Goal: Task Accomplishment & Management: Complete application form

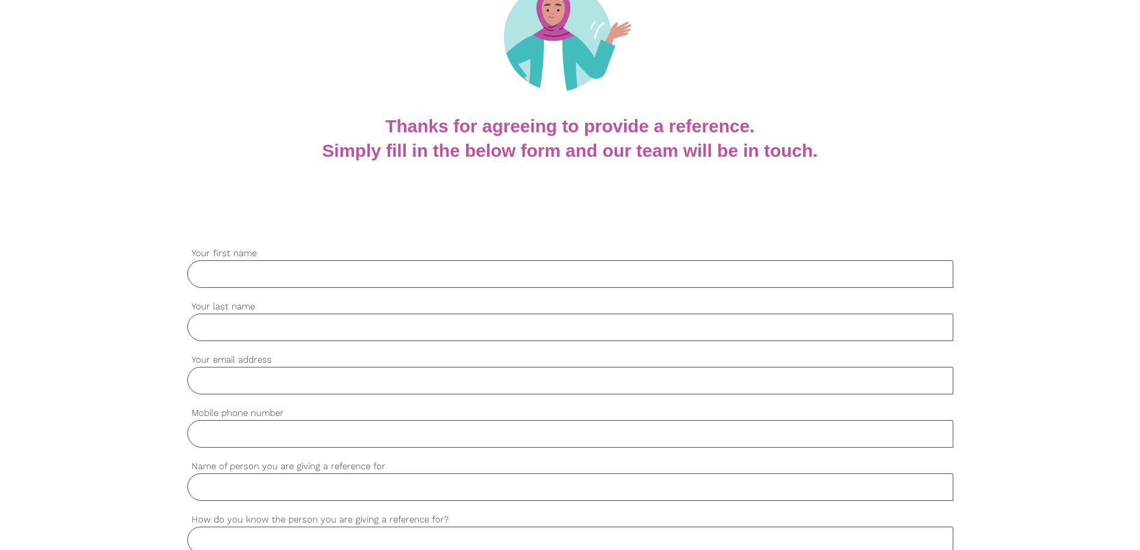
scroll to position [180, 0]
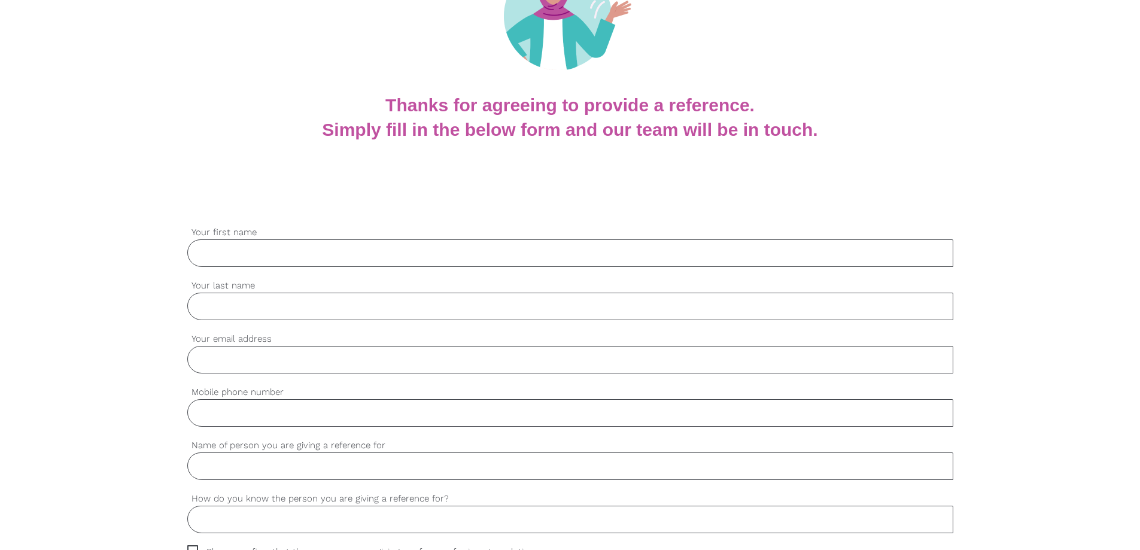
click at [218, 257] on input "Your first name" at bounding box center [570, 253] width 766 height 28
type input "[PERSON_NAME]"
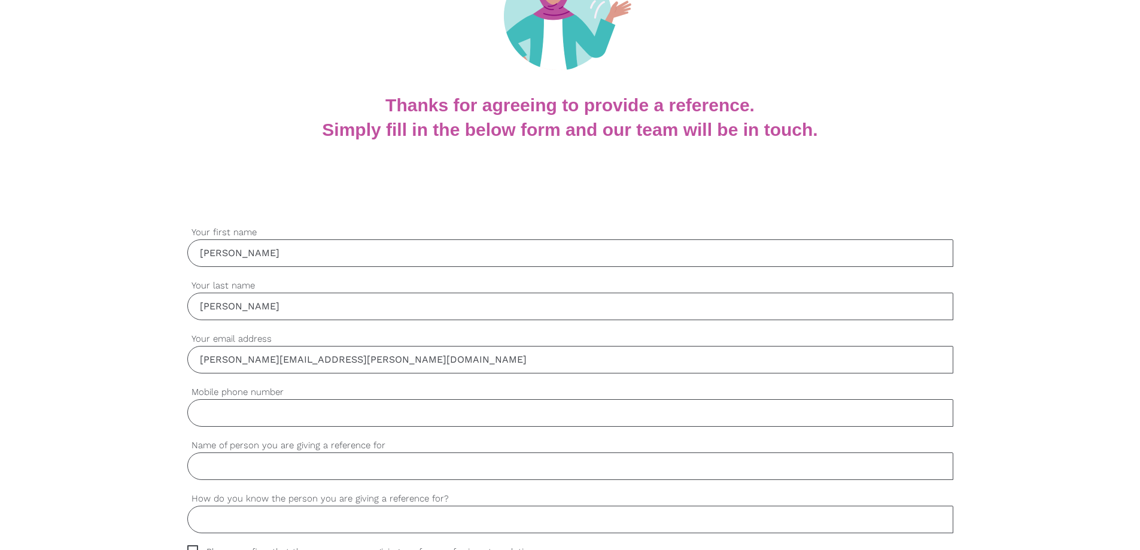
type input "[PERSON_NAME][EMAIL_ADDRESS][PERSON_NAME][DOMAIN_NAME]"
click at [248, 423] on input "Mobile phone number" at bounding box center [570, 413] width 766 height 28
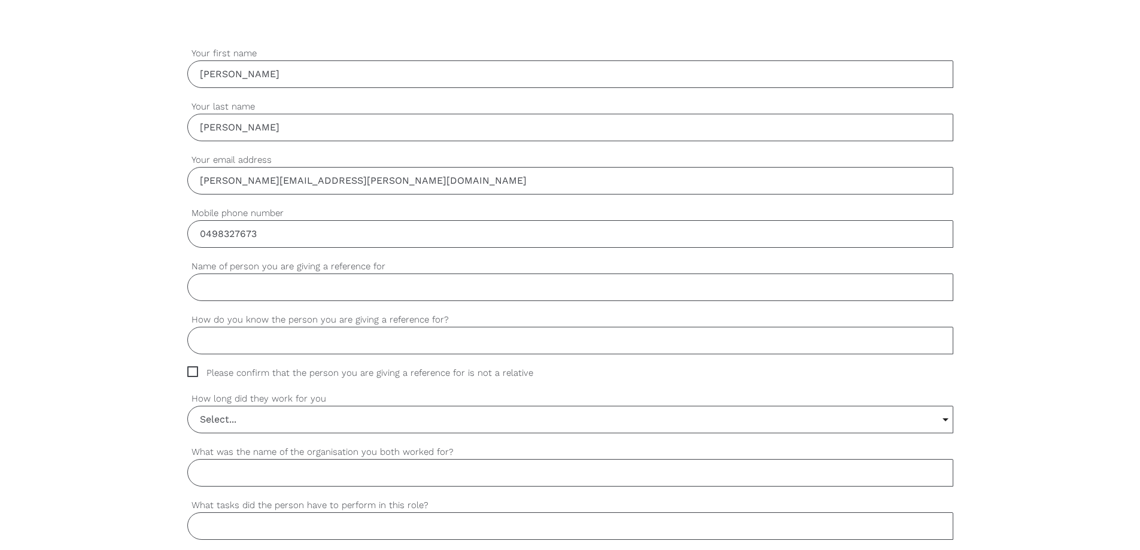
scroll to position [359, 0]
type input "0498327673"
click at [293, 289] on input "Name of person you are giving a reference for" at bounding box center [570, 287] width 766 height 28
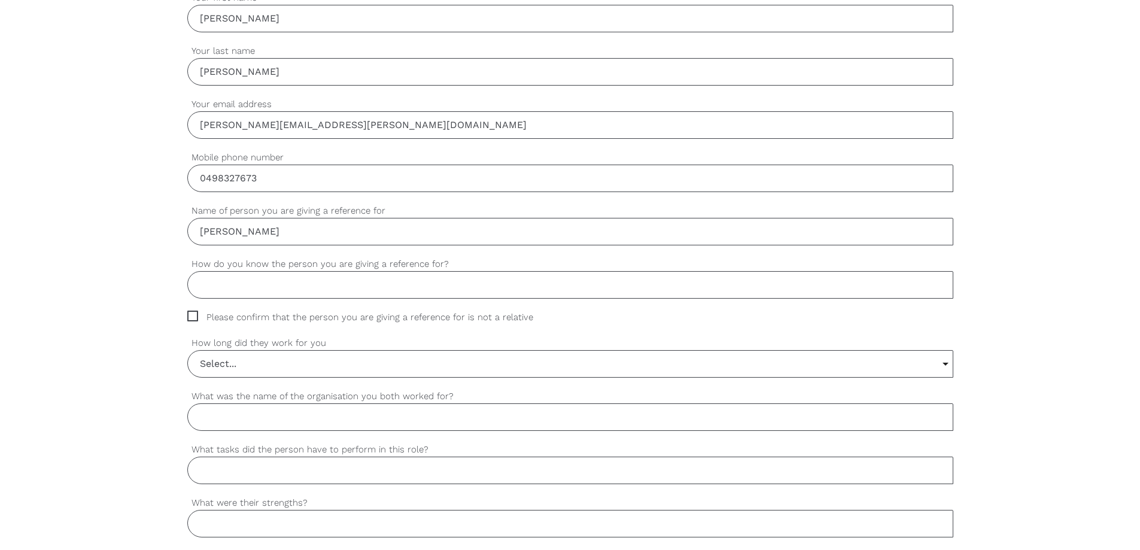
scroll to position [479, 0]
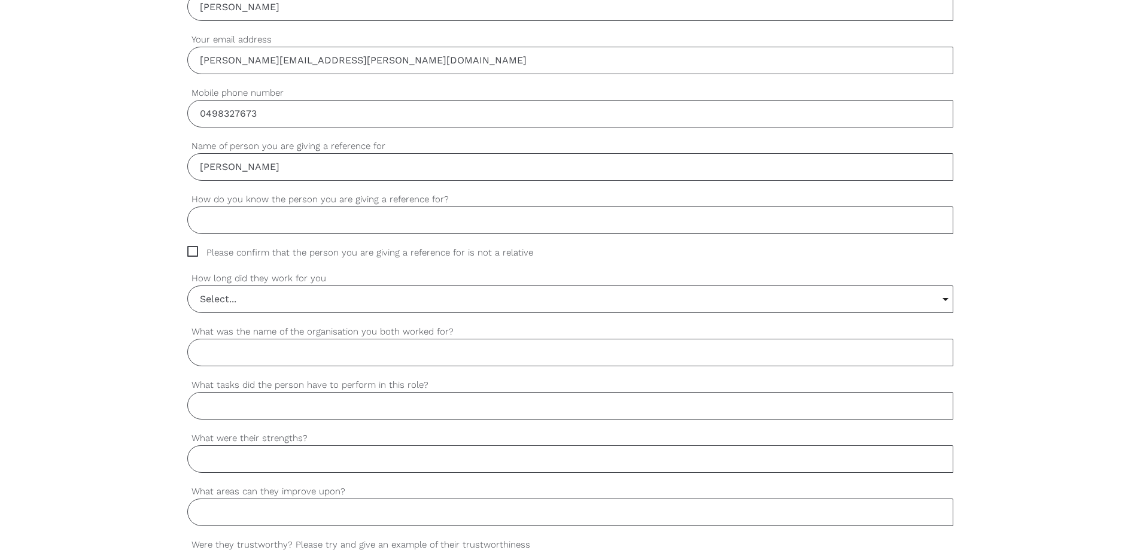
type input "[PERSON_NAME]"
click at [244, 225] on input "How do you know the person you are giving a reference for?" at bounding box center [570, 220] width 766 height 28
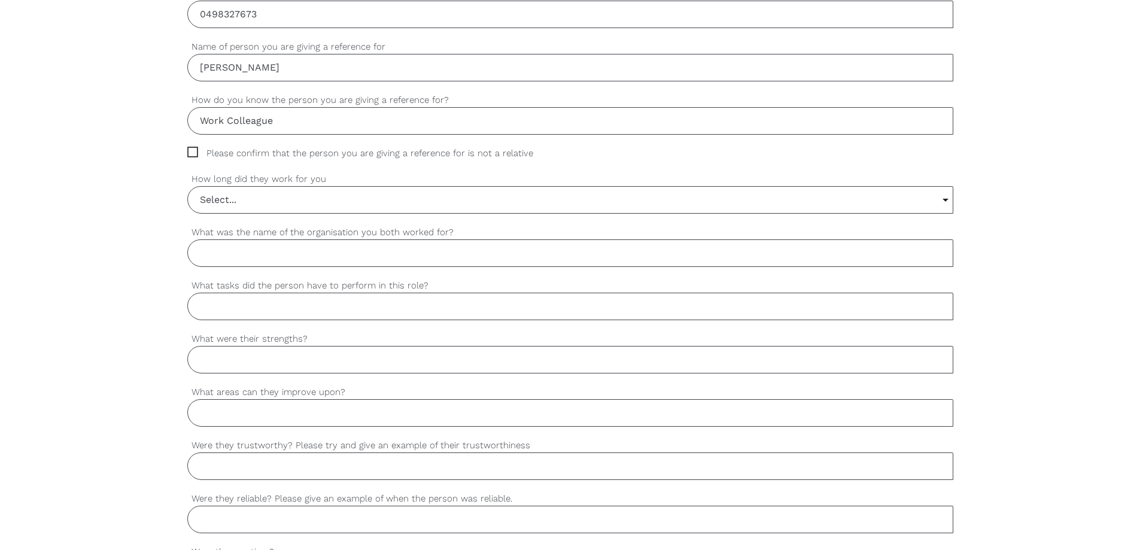
scroll to position [599, 0]
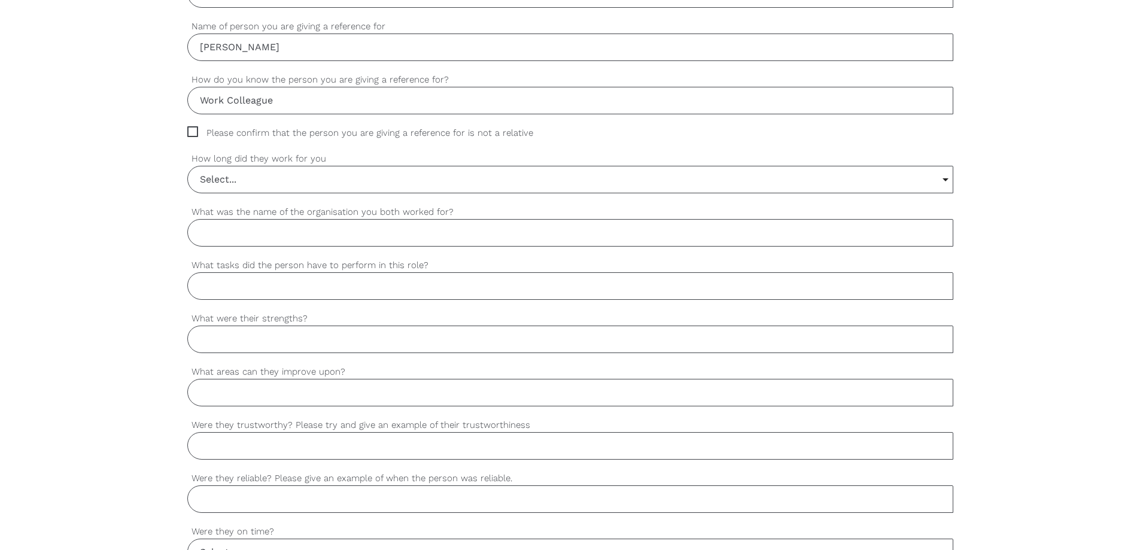
type input "Work Colleague"
click at [193, 133] on span "Please confirm that the person you are giving a reference for is not a relative" at bounding box center [371, 133] width 369 height 14
click at [193, 133] on input "Please confirm that the person you are giving a reference for is not a relative" at bounding box center [191, 130] width 8 height 8
checkbox input "true"
click at [233, 229] on input "What was the name of the organisation you both worked for?" at bounding box center [570, 233] width 766 height 28
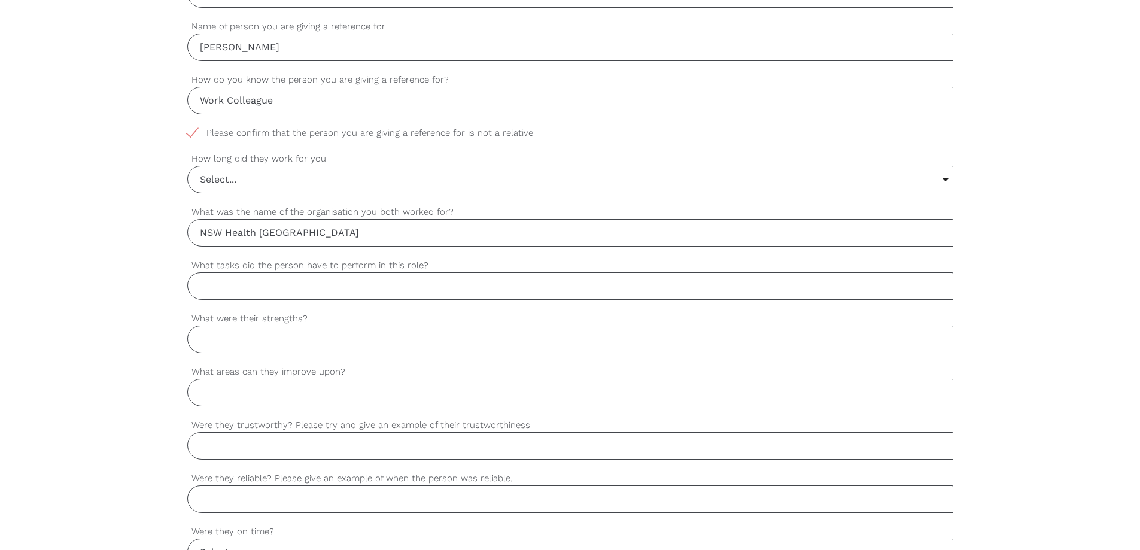
type input "NSW Health [GEOGRAPHIC_DATA]"
click at [253, 291] on input "What tasks did the person have to perform in this role?" at bounding box center [570, 286] width 766 height 28
type input "Registered Nurse for the Hospital in the Home Service."
click at [248, 339] on input "What were their strengths?" at bounding box center [570, 340] width 766 height 28
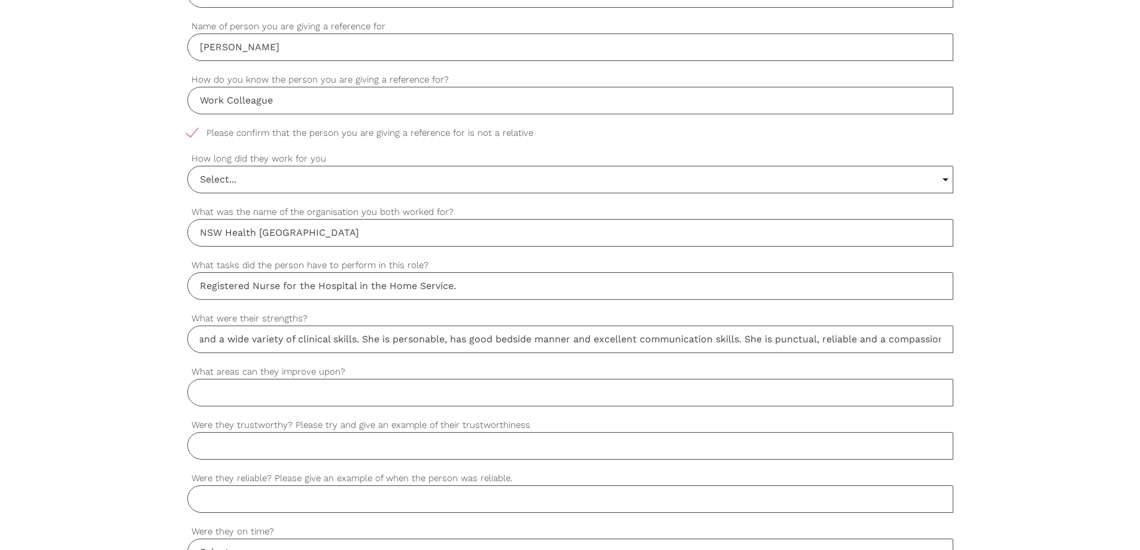
scroll to position [0, 265]
type input "[PERSON_NAME] has many years of nursing knowledge and a wide variety of clinica…"
click at [221, 393] on input "What areas can they improve upon?" at bounding box center [570, 393] width 766 height 28
type input "n"
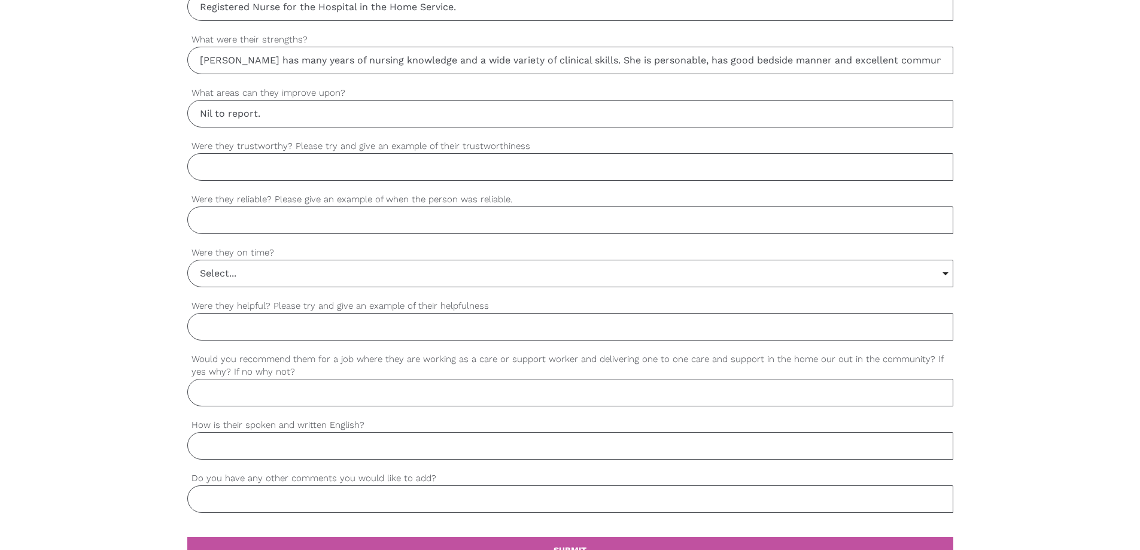
scroll to position [898, 0]
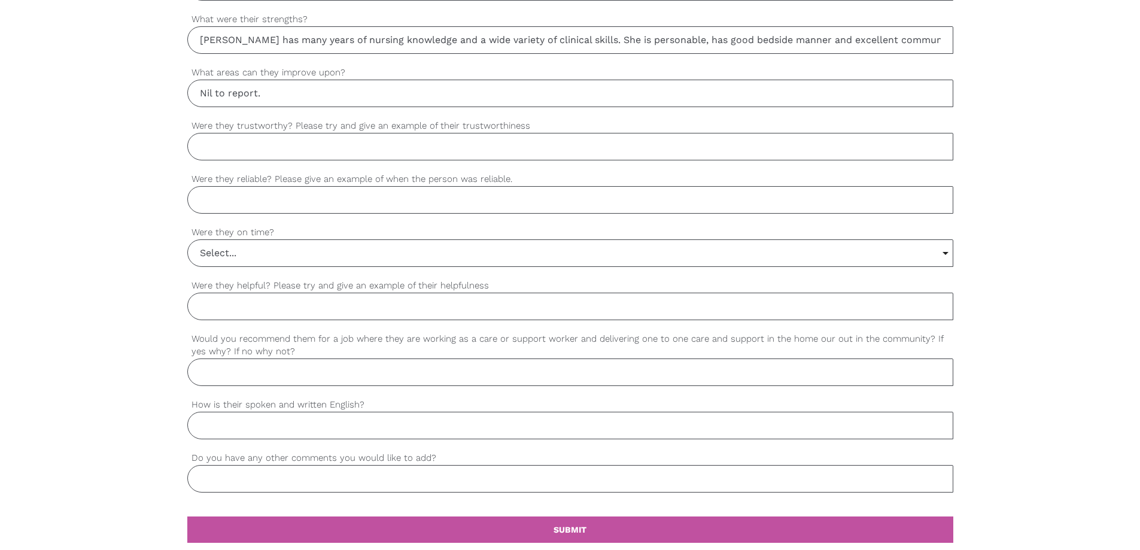
type input "Nil to report."
click at [268, 147] on input "Were they trustworthy? Please try and give an example of their trustworthiness" at bounding box center [570, 147] width 766 height 28
type input "Yes, [PERSON_NAME] is responsible in the Hospital in the Home Service is truste…"
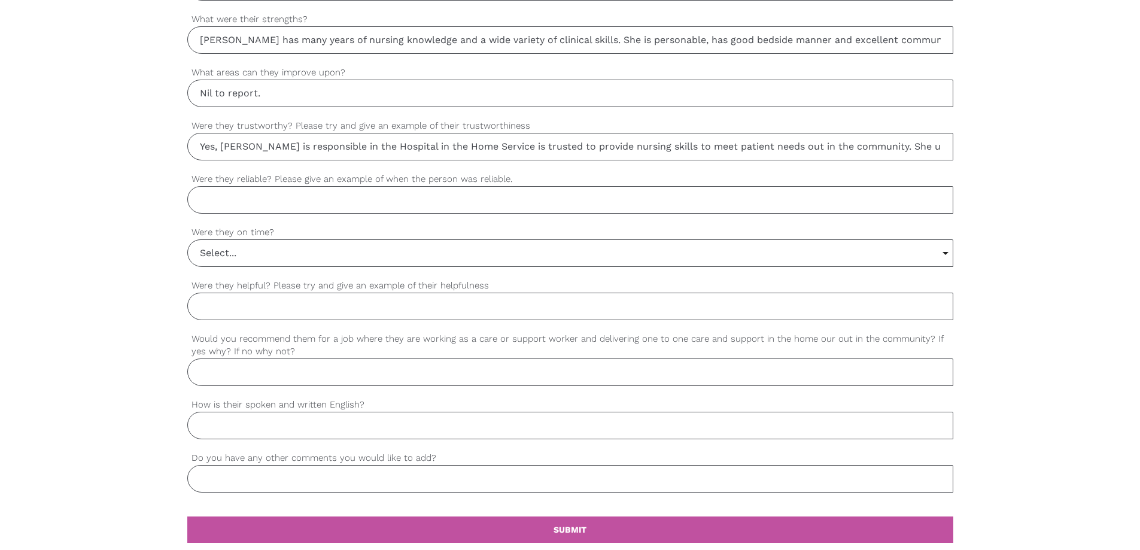
click at [228, 201] on input "Were they reliable? Please give an example of when the person was reliable." at bounding box center [570, 200] width 766 height 28
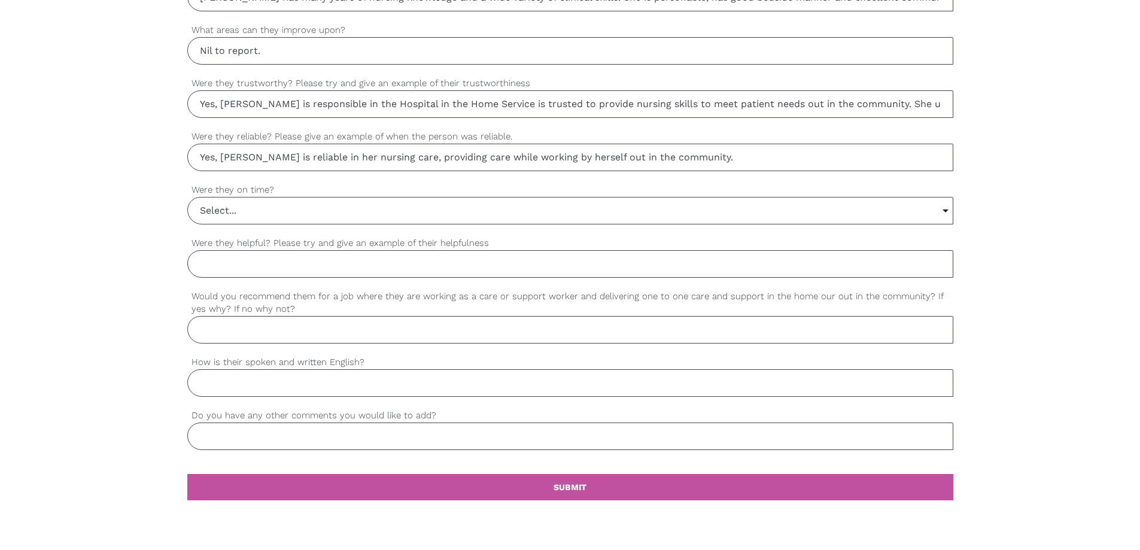
scroll to position [958, 0]
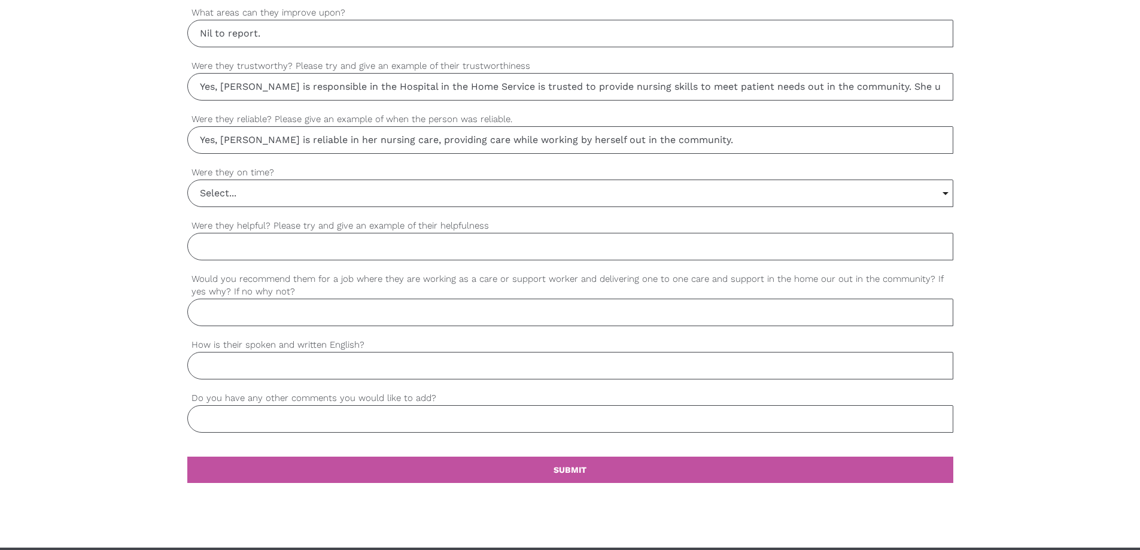
type input "Yes, [PERSON_NAME] is reliable in her nursing care, providing care while workin…"
click at [282, 196] on input "Select..." at bounding box center [570, 193] width 765 height 26
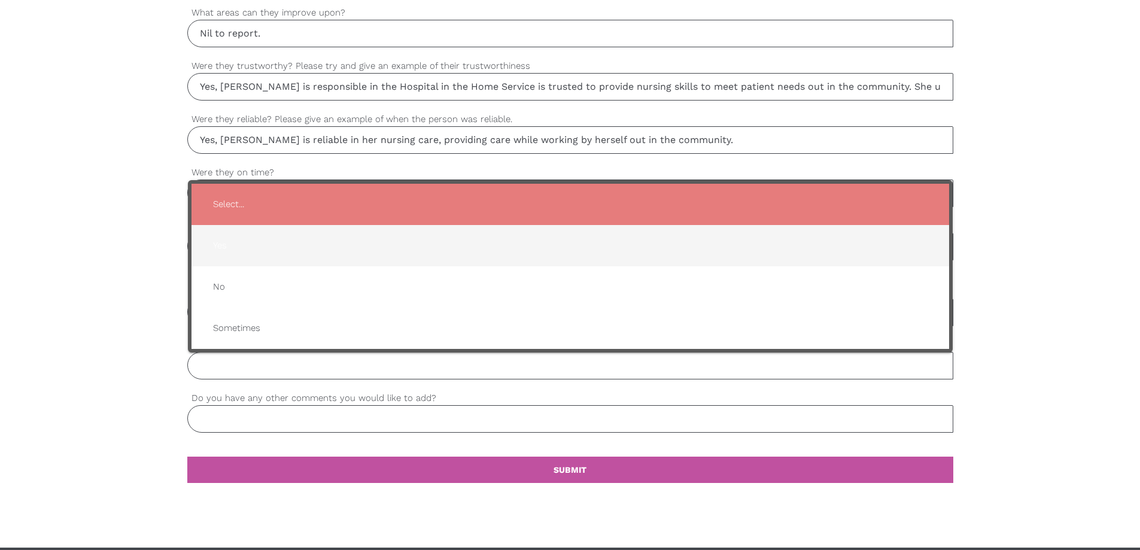
click at [268, 245] on span "Yes" at bounding box center [570, 245] width 734 height 29
type input "Yes"
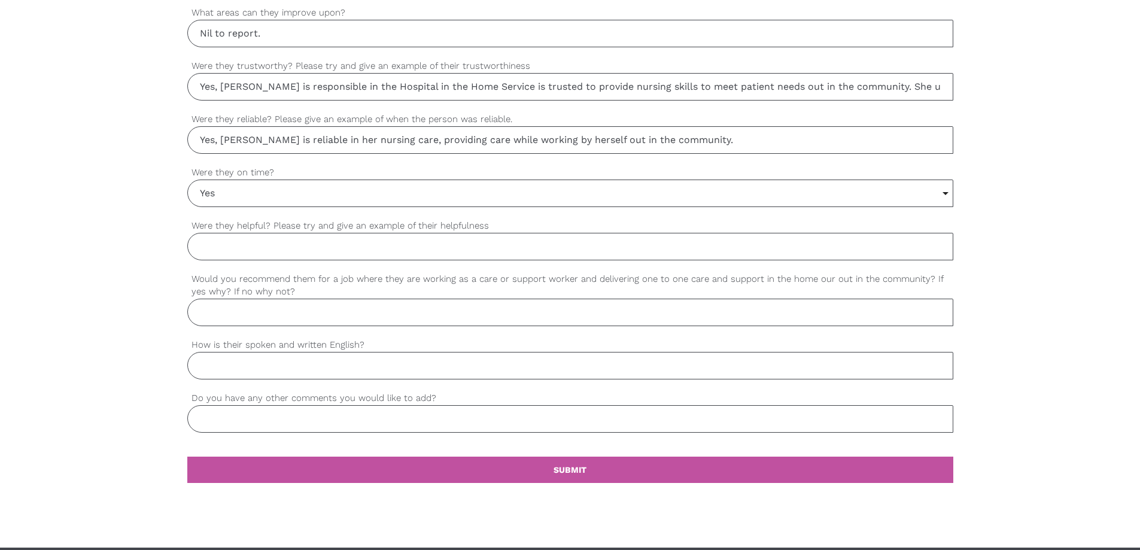
click at [256, 251] on input "Were they helpful? Please try and give an example of their helpfulness" at bounding box center [570, 247] width 766 height 28
click at [552, 253] on input "Yes, [PERSON_NAME] is a compassionate nurse with excellent bedside manner. For …" at bounding box center [570, 247] width 766 height 28
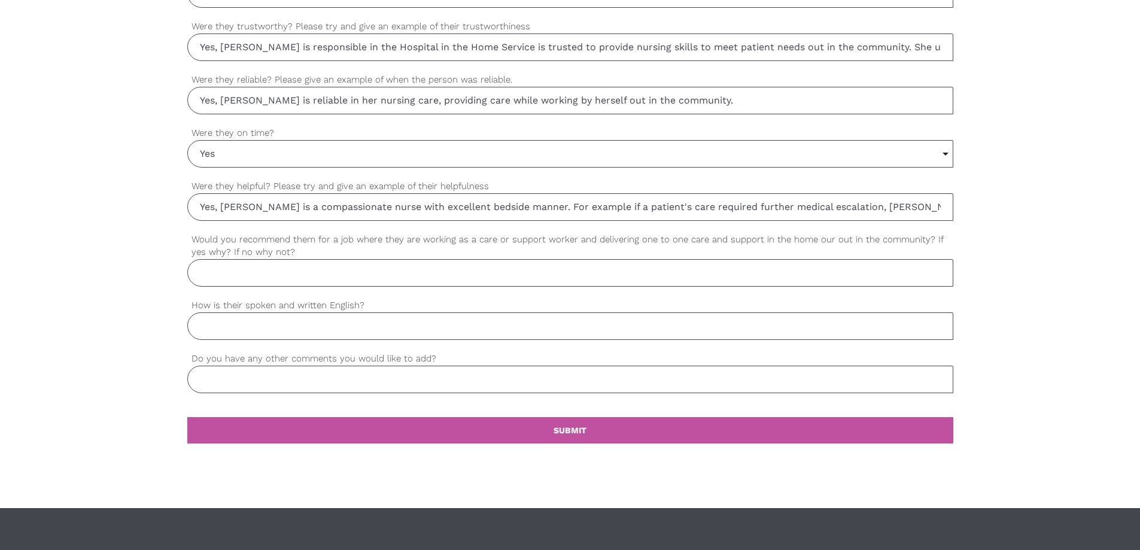
scroll to position [1017, 0]
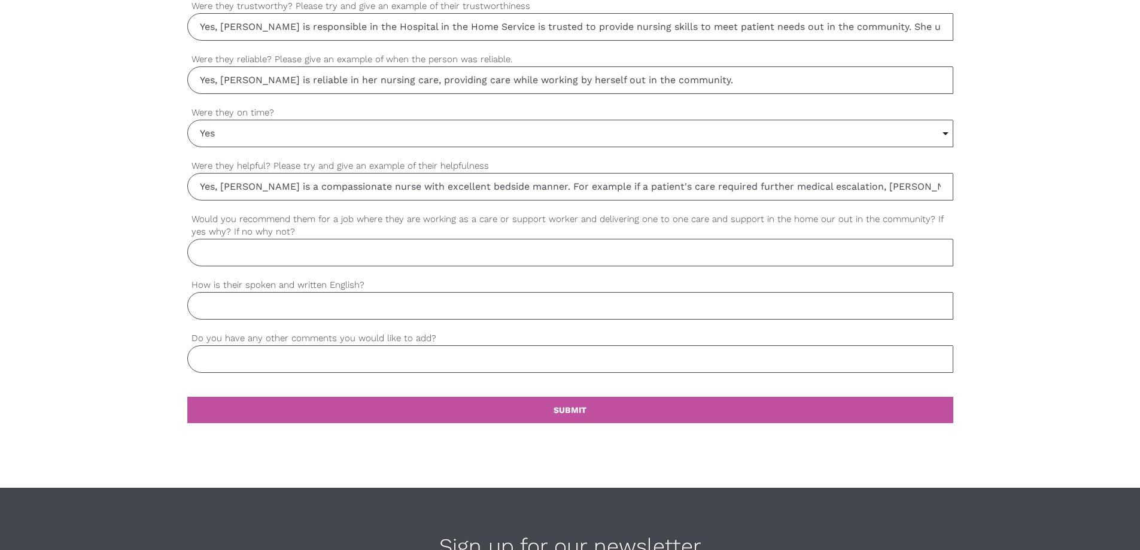
click at [736, 184] on input "Yes, [PERSON_NAME] is a compassionate nurse with excellent bedside manner. For …" at bounding box center [570, 187] width 766 height 28
click at [898, 191] on input "Yes, [PERSON_NAME] is a compassionate nurse with excellent bedside manner. For …" at bounding box center [570, 187] width 766 height 28
drag, startPoint x: 898, startPoint y: 189, endPoint x: 889, endPoint y: 187, distance: 8.7
click at [889, 187] on input "Yes, [PERSON_NAME] is a compassionate nurse with excellent bedside manner. For …" at bounding box center [570, 187] width 766 height 28
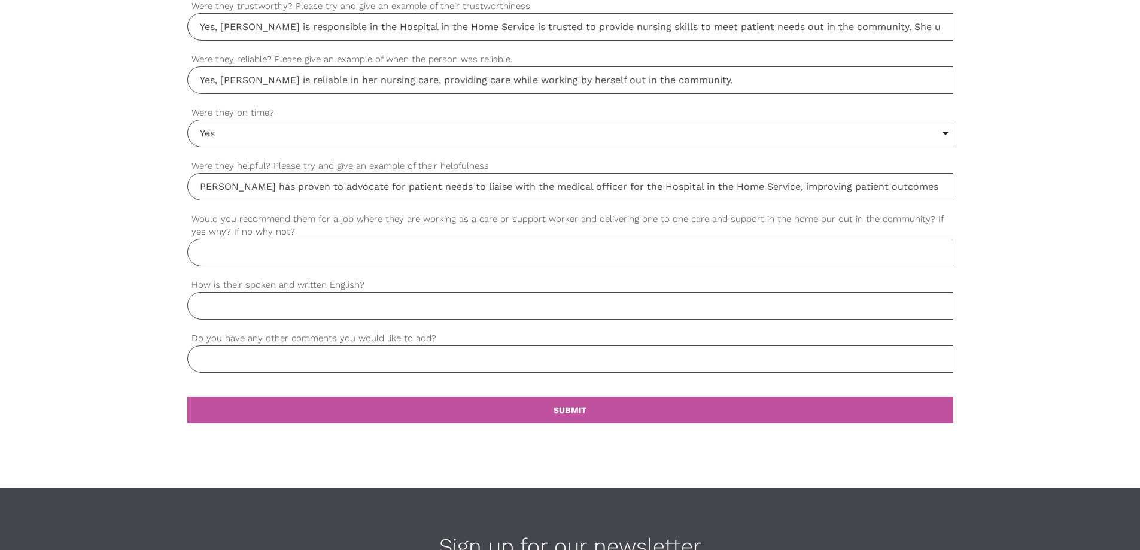
click at [918, 187] on input "Yes, [PERSON_NAME] is a compassionate nurse with excellent bedside manner. For …" at bounding box center [570, 187] width 766 height 28
click at [859, 192] on input "Yes, [PERSON_NAME] is a compassionate nurse with excellent bedside manner. For …" at bounding box center [570, 187] width 766 height 28
click at [921, 187] on input "Yes, [PERSON_NAME] is a compassionate nurse with excellent bedside manner. For …" at bounding box center [570, 187] width 766 height 28
click at [834, 186] on input "Yes, [PERSON_NAME] is a compassionate nurse with excellent bedside manner. For …" at bounding box center [570, 187] width 766 height 28
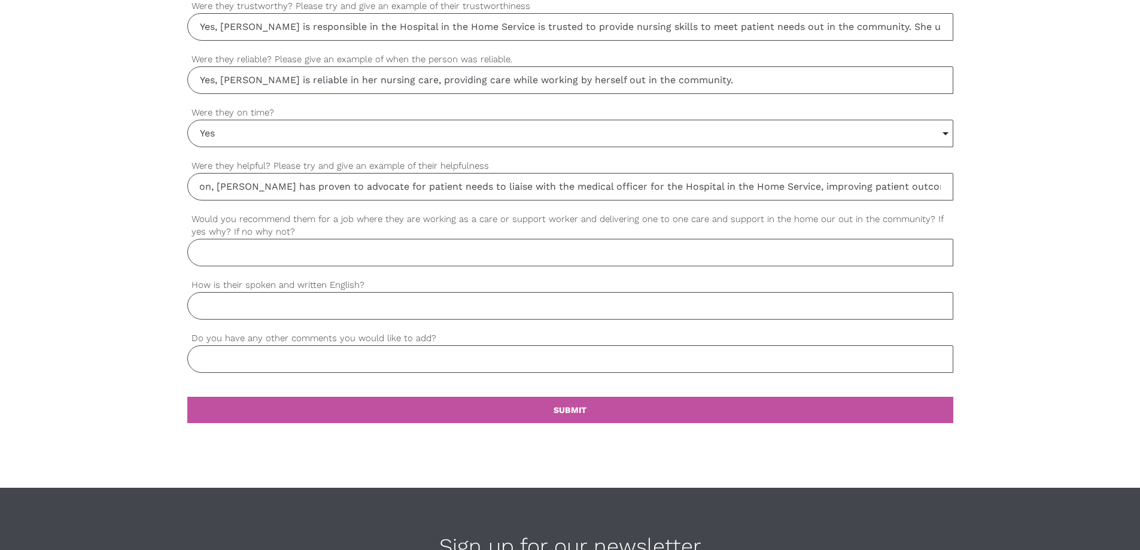
click at [937, 190] on input "Yes, [PERSON_NAME] is a compassionate nurse with excellent bedside manner. For …" at bounding box center [570, 187] width 766 height 28
type input "Yes, [PERSON_NAME] is a compassionate nurse with excellent bedside manner. For …"
click at [238, 243] on input "Would you recommend them for a job where they are working as a care or support …" at bounding box center [570, 253] width 766 height 28
type input "Yes, [PERSON_NAME] is an excellent Registered Nurse with a diverse range of ski…"
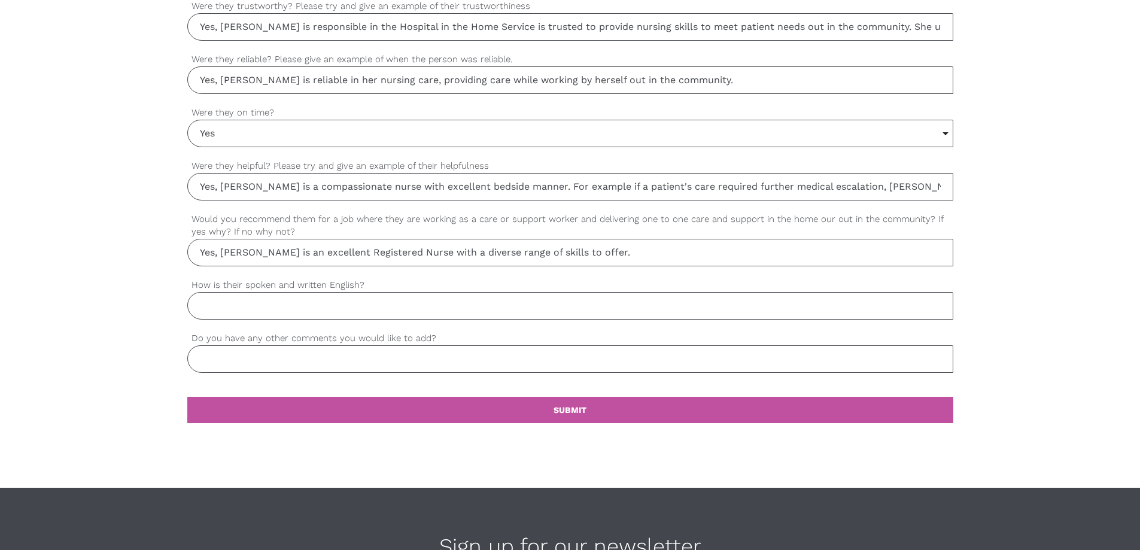
click at [221, 302] on input "How is their spoken and written English?" at bounding box center [570, 306] width 766 height 28
type input "Excellent"
click at [214, 358] on input "Do you have any other comments you would like to add?" at bounding box center [570, 359] width 766 height 28
type input "[PERSON_NAME] would excel in this role."
click at [565, 413] on b "SUBMIT" at bounding box center [570, 410] width 33 height 10
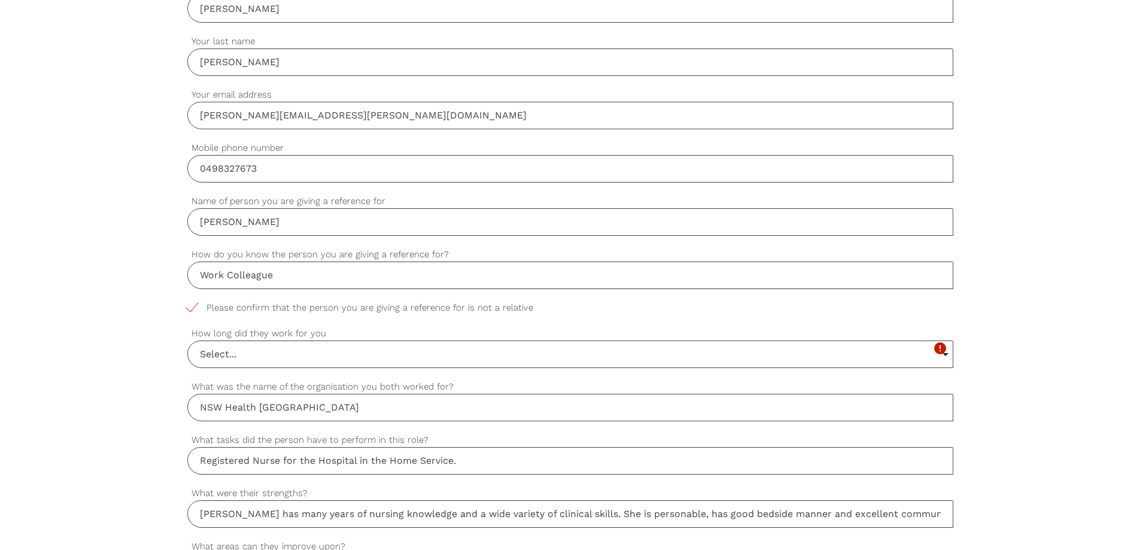
scroll to position [405, 0]
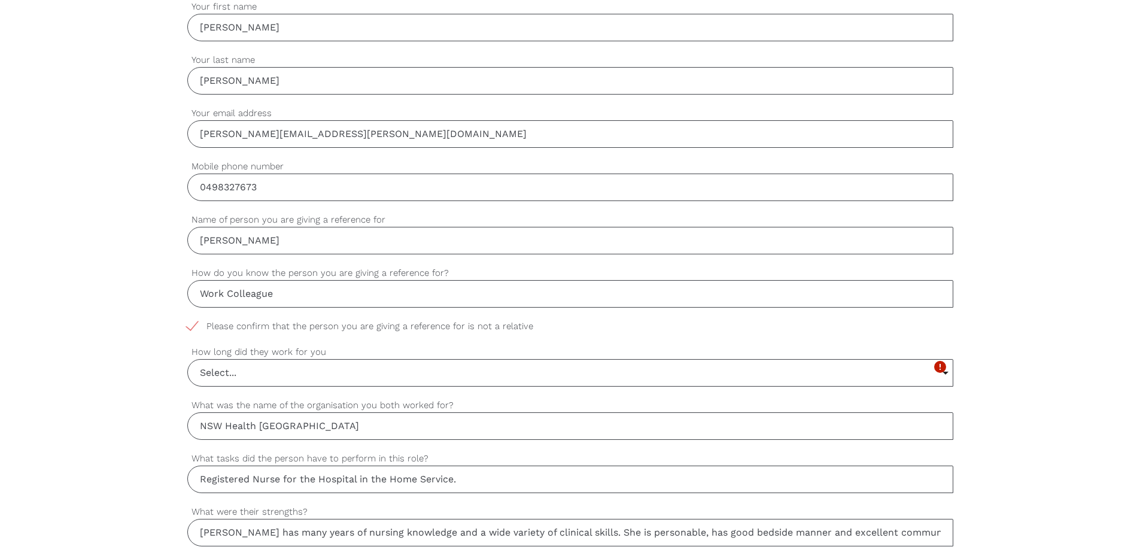
click at [272, 370] on input "Select..." at bounding box center [570, 373] width 765 height 26
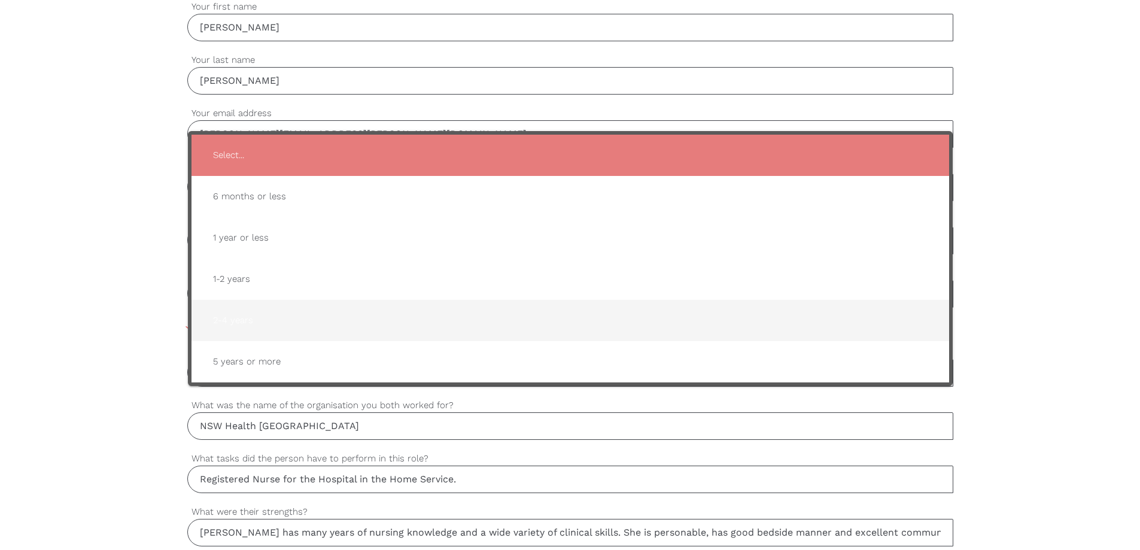
click at [271, 314] on span "2-4 years" at bounding box center [570, 320] width 734 height 29
type input "2-4 years"
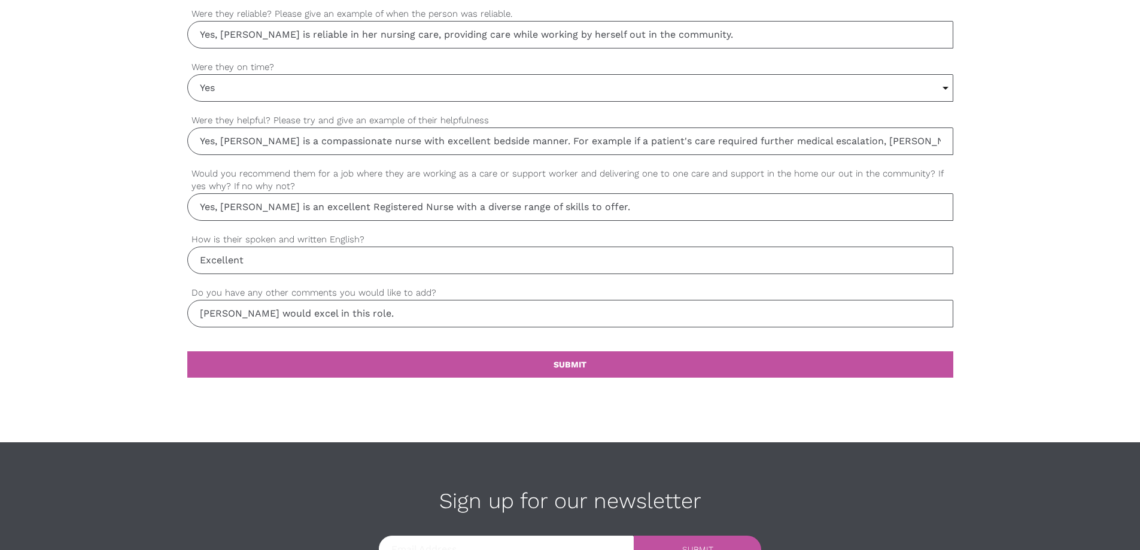
scroll to position [1064, 0]
click at [574, 366] on b "SUBMIT" at bounding box center [570, 364] width 33 height 10
